Goal: Navigation & Orientation: Go to known website

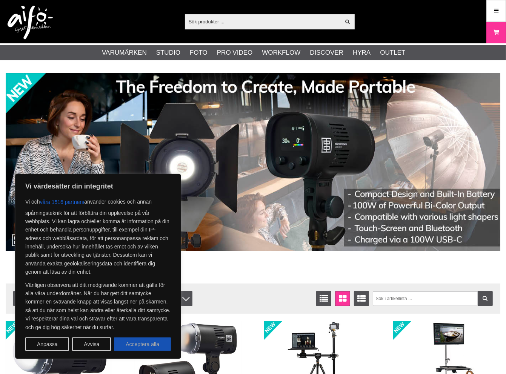
click at [152, 341] on button "Acceptera alla" at bounding box center [142, 345] width 57 height 14
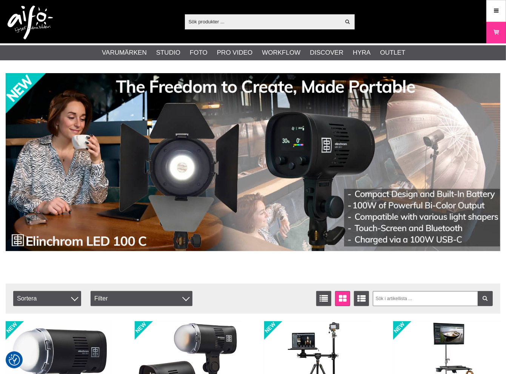
checkbox input "true"
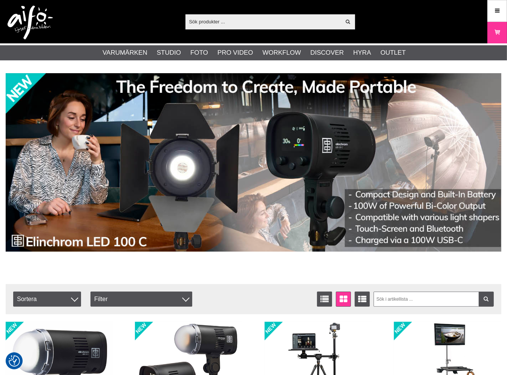
scroll to position [71, 0]
